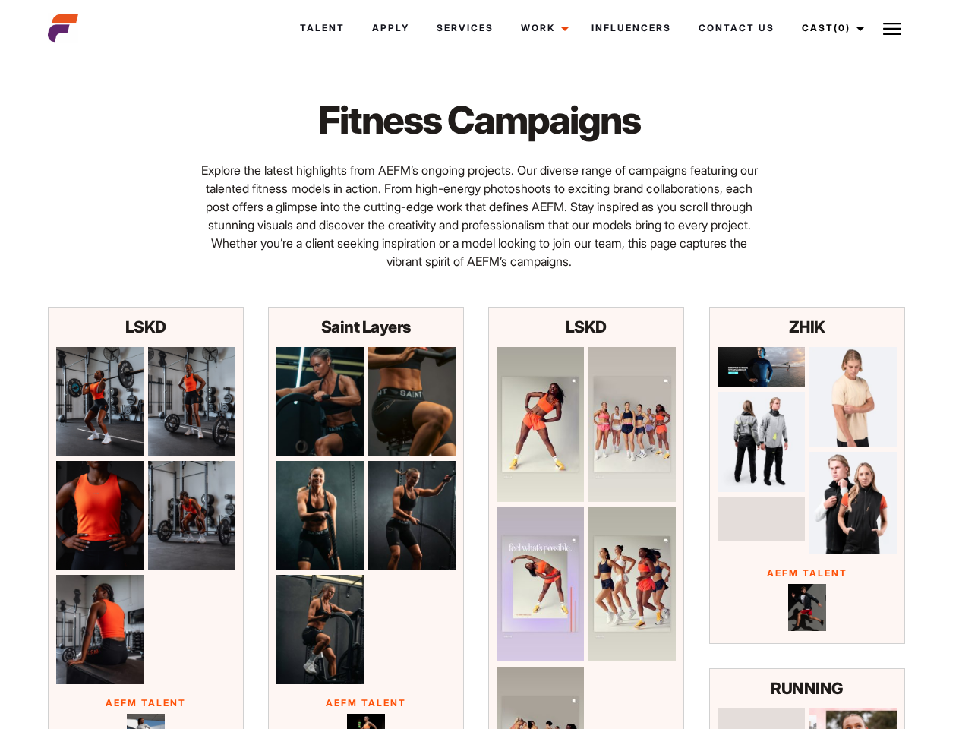
click at [828, 28] on link "Cast (0)" at bounding box center [830, 28] width 85 height 41
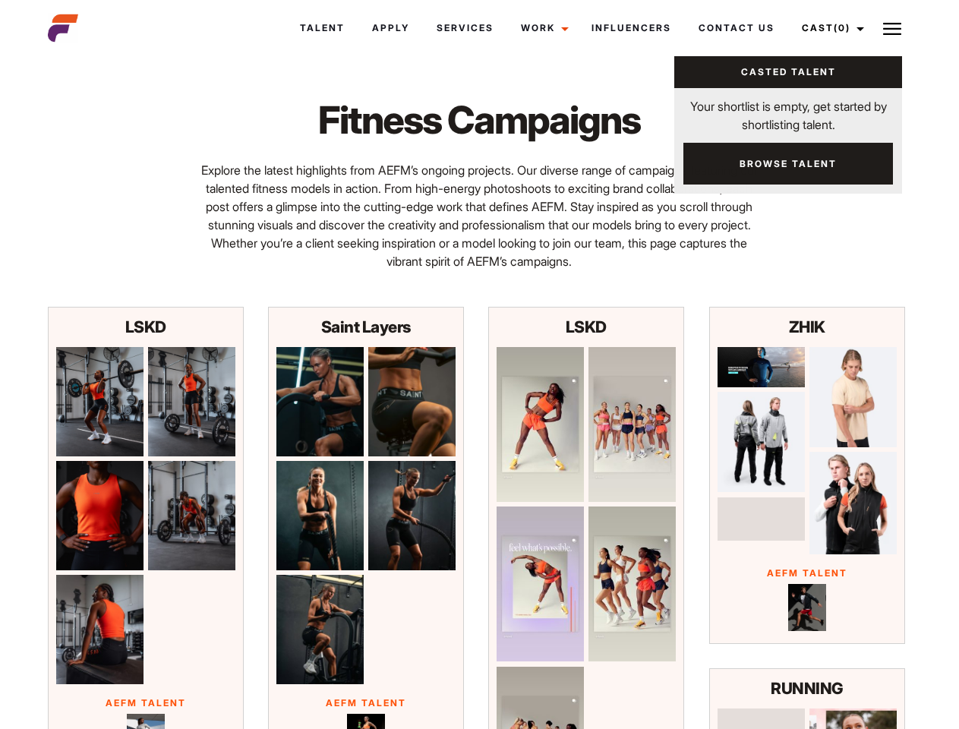
click at [892, 28] on img at bounding box center [892, 29] width 18 height 18
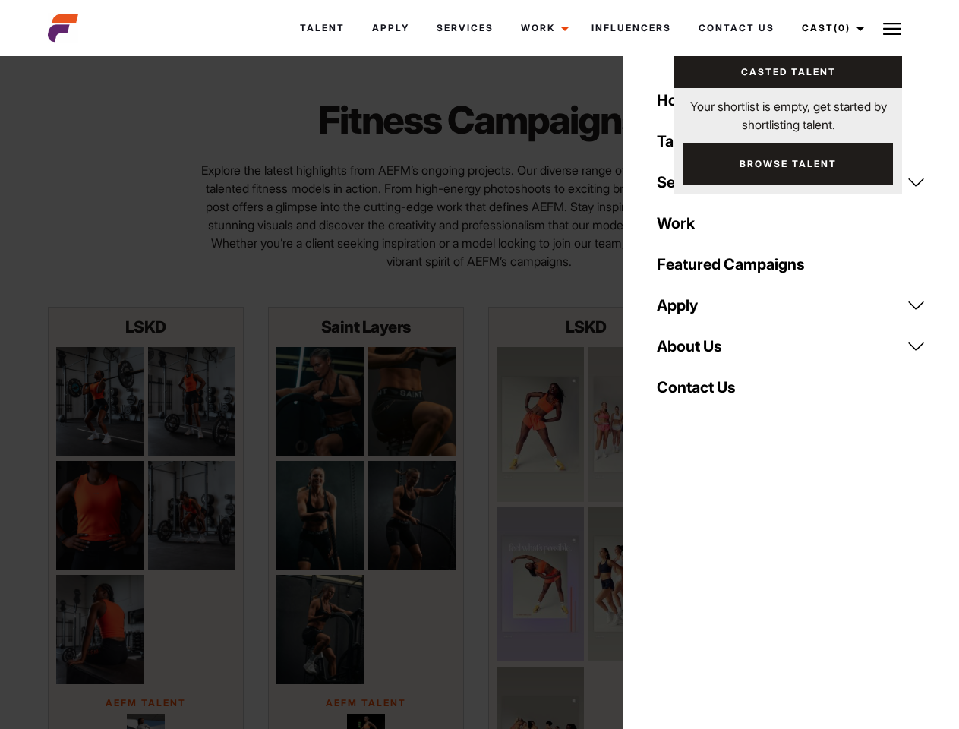
click at [99, 401] on img at bounding box center [99, 401] width 87 height 109
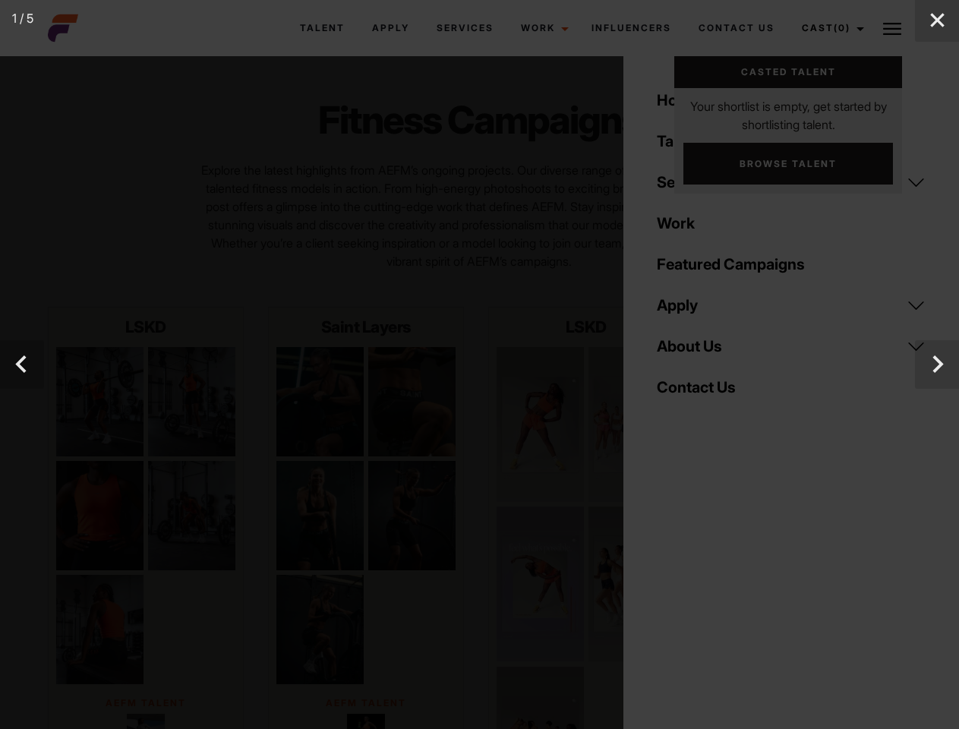
click at [191, 401] on div at bounding box center [479, 364] width 959 height 729
click at [99, 515] on div at bounding box center [479, 364] width 959 height 729
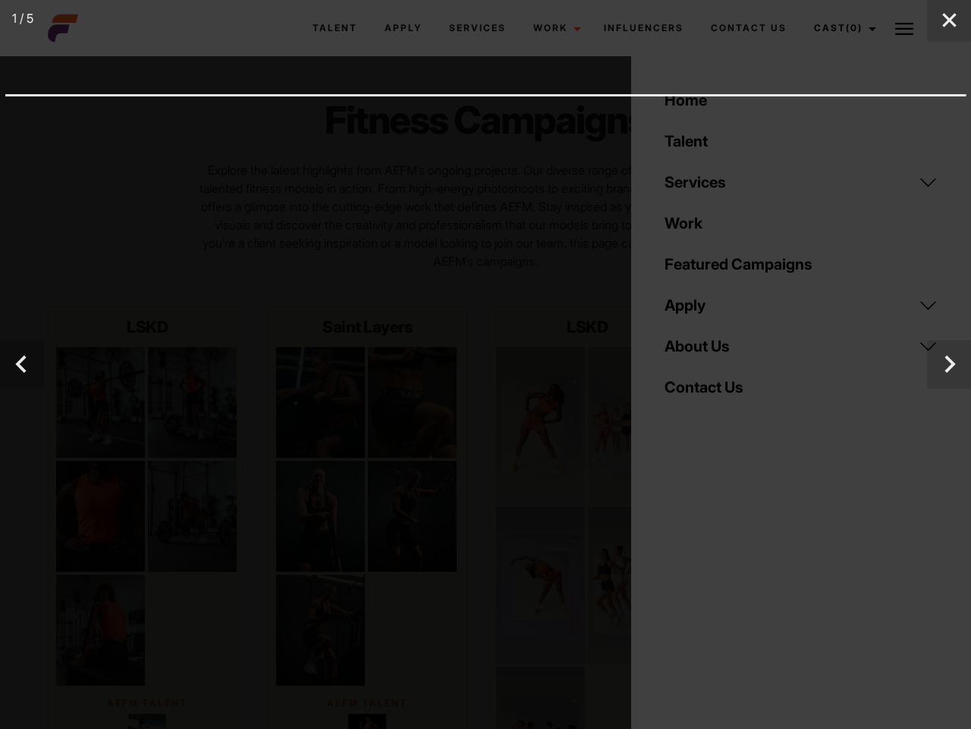
click at [191, 515] on div at bounding box center [486, 364] width 962 height 541
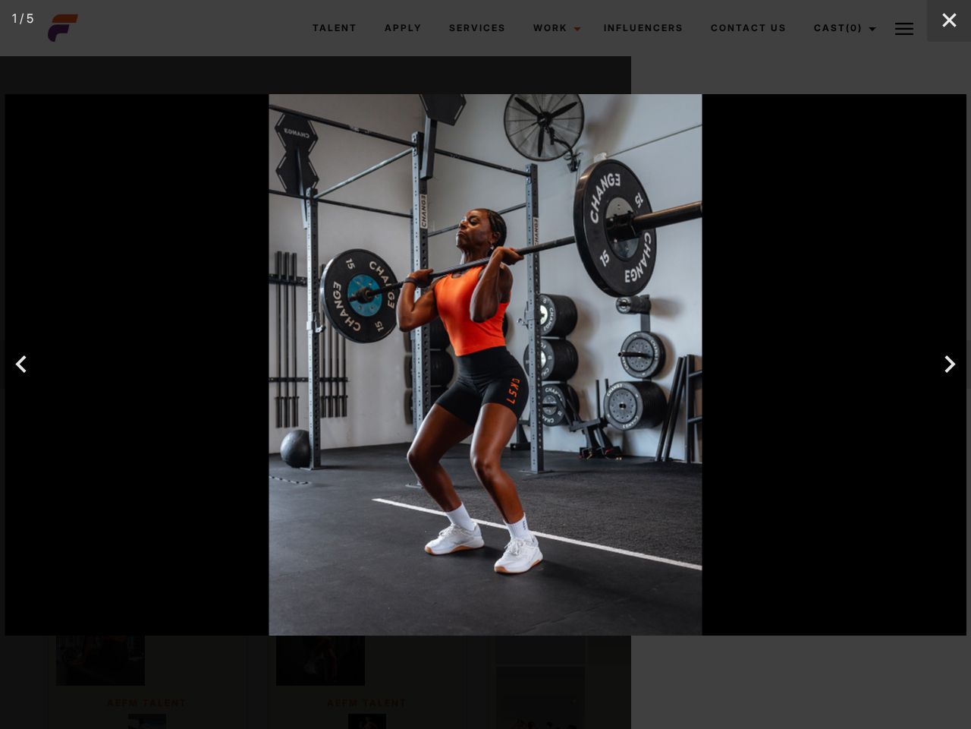
click at [99, 629] on div at bounding box center [486, 364] width 962 height 541
